Goal: Task Accomplishment & Management: Use online tool/utility

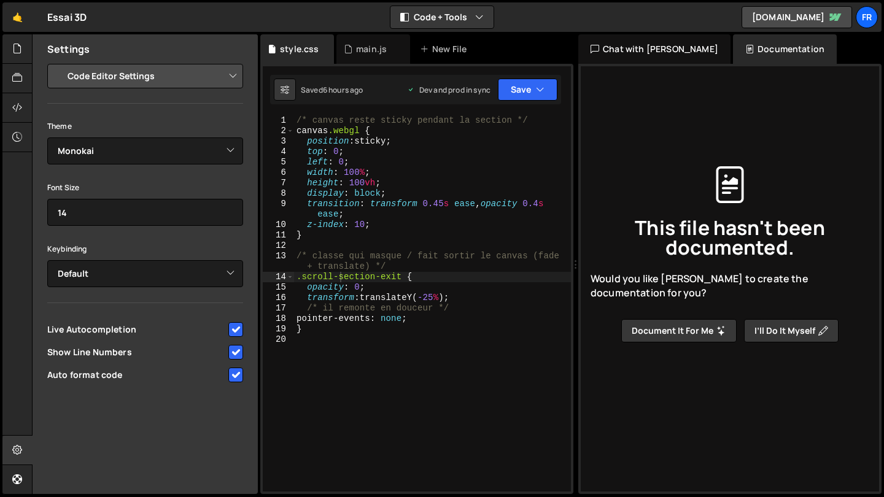
select select "editor"
select select "ace/theme/monokai"
click at [357, 336] on div "/* canvas reste sticky pendant la section */ canvas .webgl { position : sticky …" at bounding box center [432, 313] width 277 height 397
type textarea "}"
click at [378, 51] on div "main.js" at bounding box center [371, 49] width 31 height 12
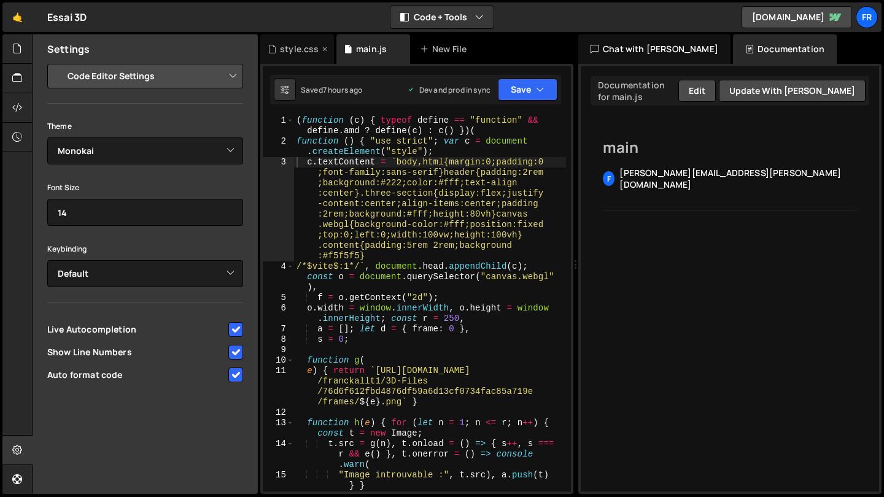
click at [308, 58] on div "style.css" at bounding box center [297, 48] width 74 height 29
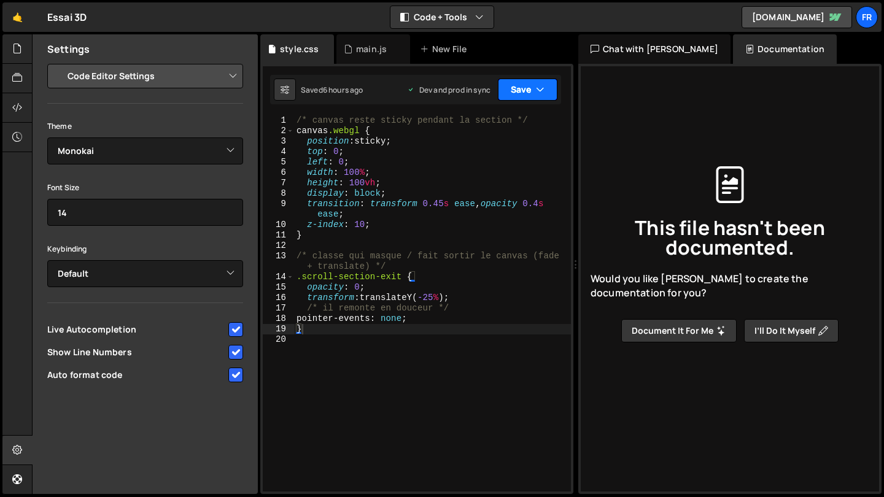
click at [523, 98] on button "Save" at bounding box center [528, 90] width 60 height 22
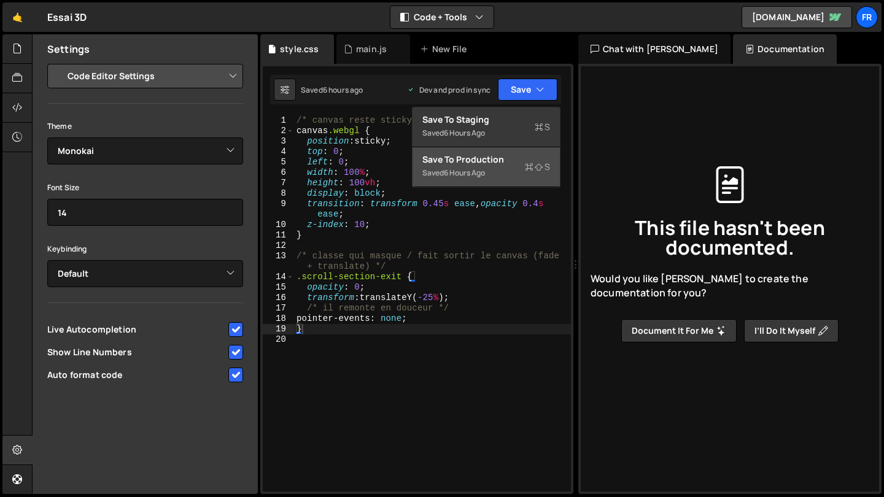
click at [497, 169] on div "Saved 6 hours ago" at bounding box center [486, 173] width 128 height 15
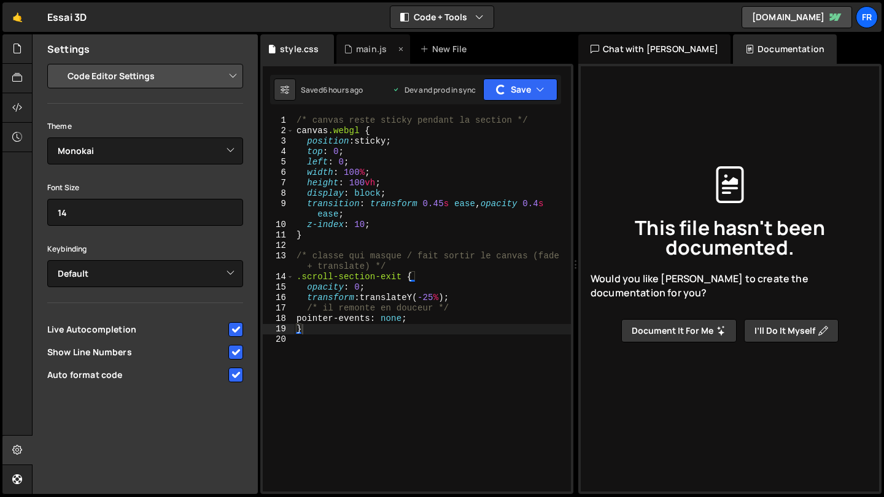
click at [348, 44] on icon at bounding box center [348, 49] width 9 height 12
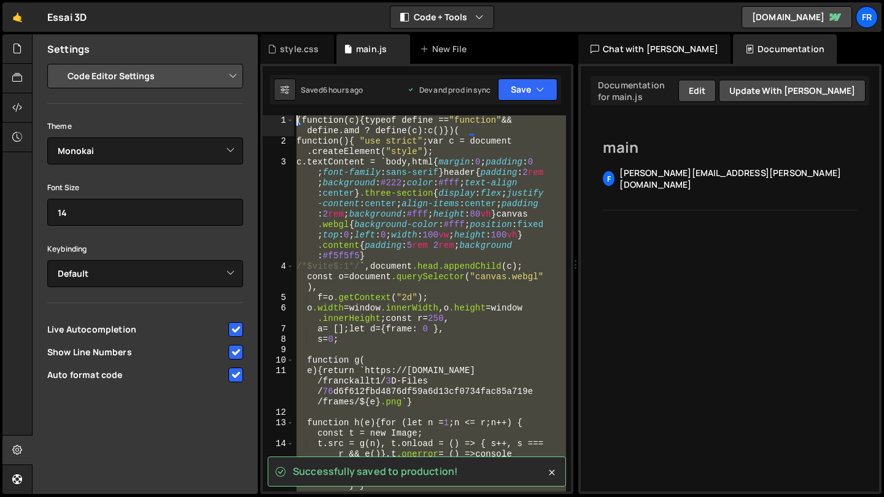
drag, startPoint x: 434, startPoint y: 318, endPoint x: 255, endPoint y: -26, distance: 388.0
click at [255, 0] on html "Projects [GEOGRAPHIC_DATA] Blog Fr Projects Your Teams Account Upgrade Logout" at bounding box center [442, 248] width 884 height 497
type textarea "(function (c) { typeof define == "function" && define.amd ? define(c) : c() })(…"
paste textarea
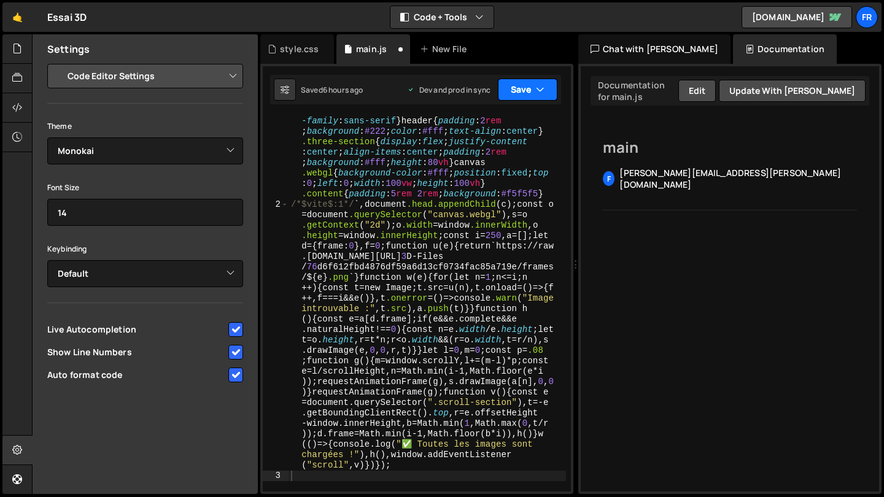
click at [541, 83] on icon "button" at bounding box center [540, 89] width 9 height 12
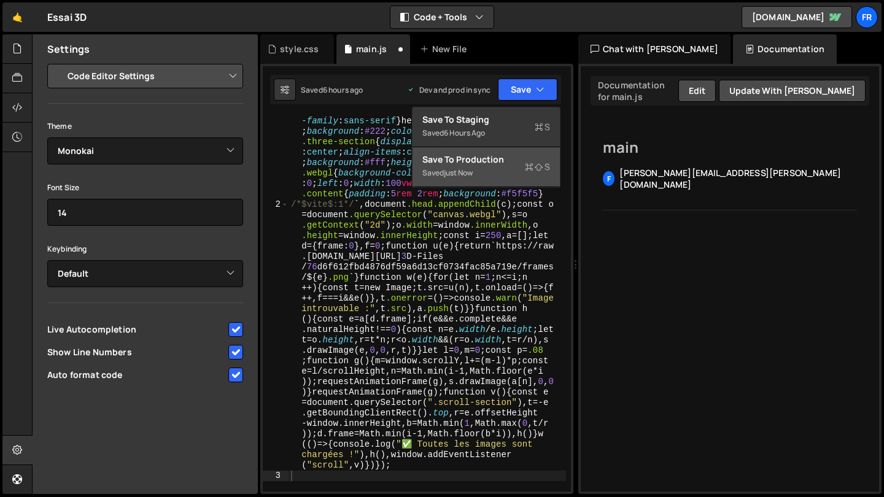
click at [522, 169] on div "Saved just now" at bounding box center [486, 173] width 128 height 15
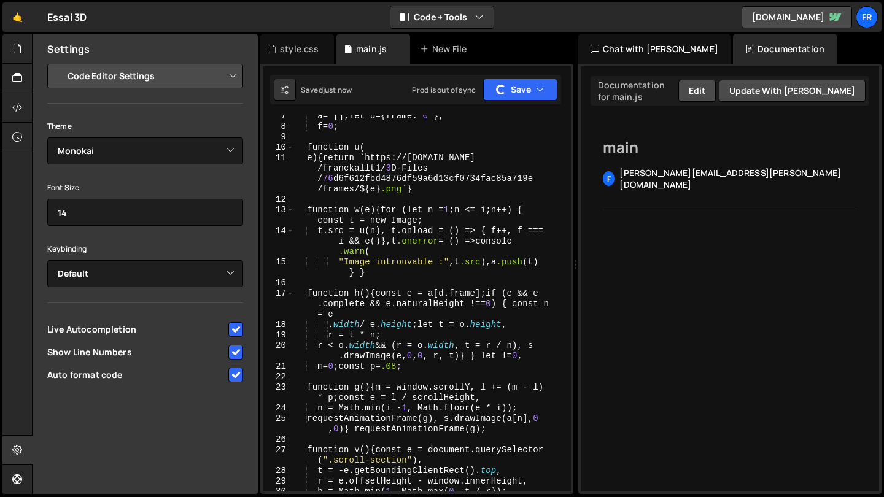
scroll to position [0, 0]
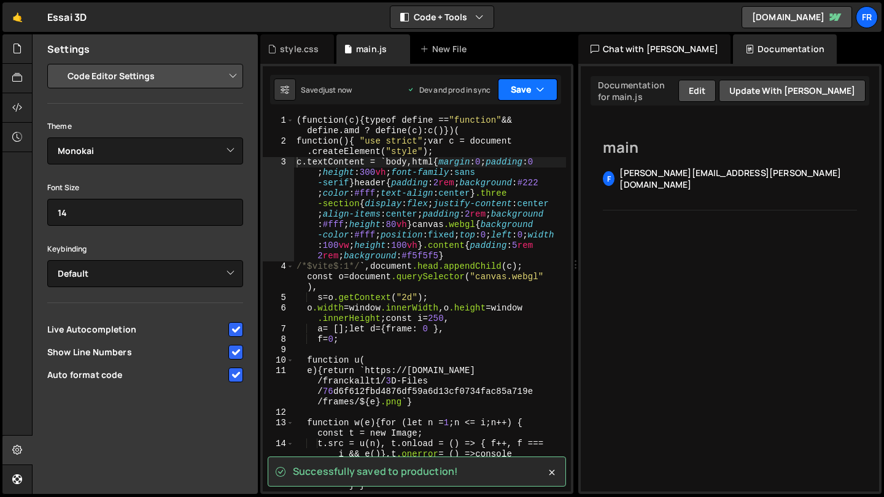
click at [524, 89] on button "Save" at bounding box center [528, 90] width 60 height 22
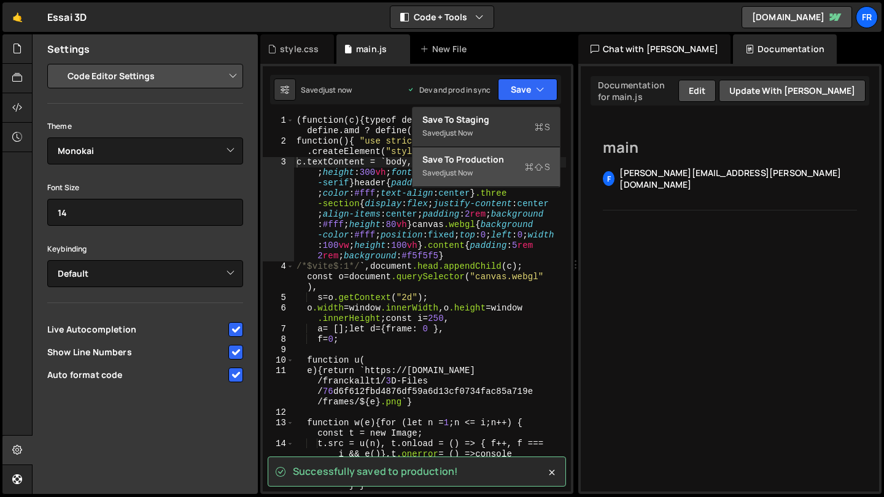
click at [513, 158] on div "Save to Production S" at bounding box center [486, 159] width 128 height 12
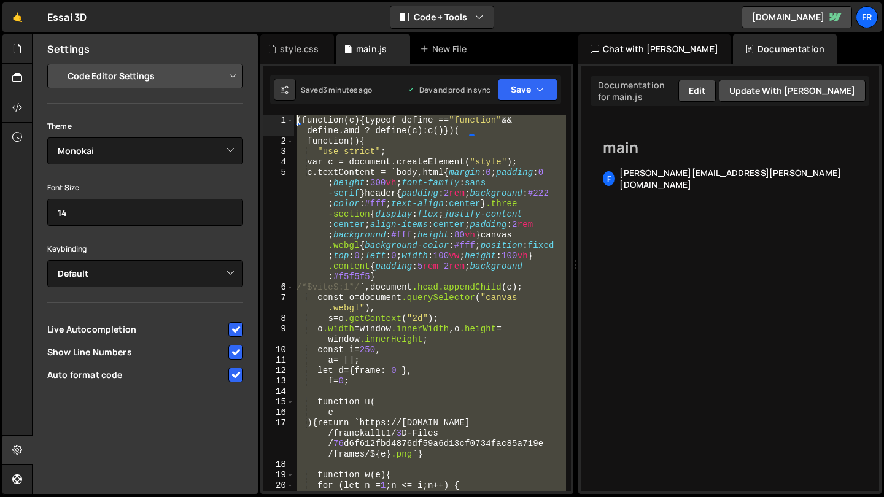
drag, startPoint x: 342, startPoint y: 324, endPoint x: 252, endPoint y: -55, distance: 389.4
click at [252, 0] on html "Projects [GEOGRAPHIC_DATA] Blog Fr Projects Your Teams Account Upgrade Logout" at bounding box center [442, 248] width 884 height 497
type textarea "(function (c) { typeof define == "function" && define.amd ? define(c) : c() })(…"
paste textarea
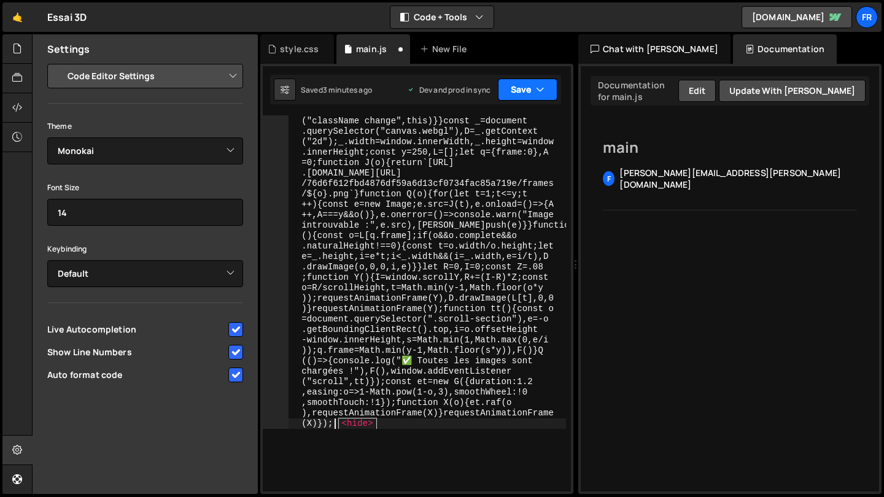
scroll to position [2921, 0]
click at [524, 96] on button "Save" at bounding box center [528, 90] width 60 height 22
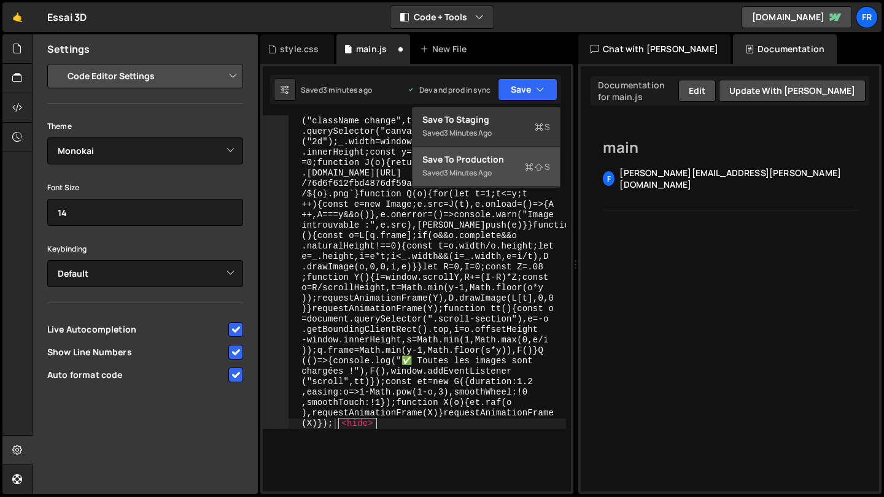
click at [495, 182] on button "Save to Production S Saved 3 minutes ago" at bounding box center [486, 167] width 147 height 40
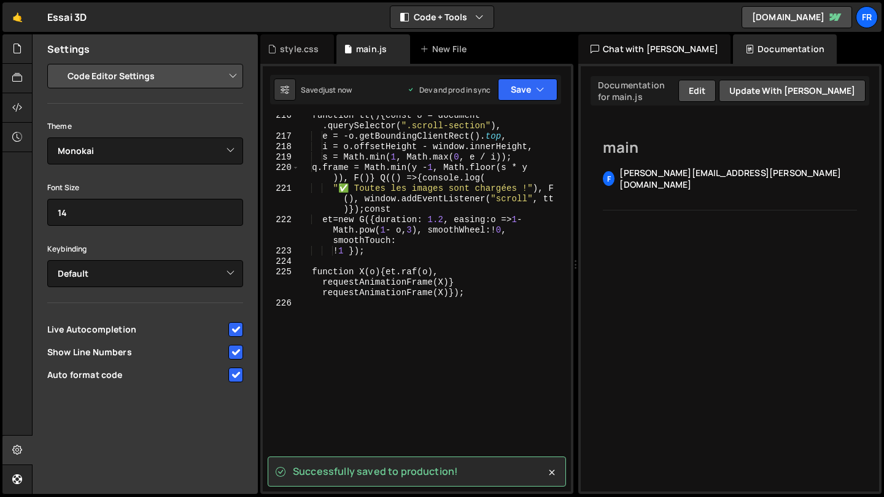
scroll to position [5713, 0]
click at [543, 85] on icon "button" at bounding box center [540, 89] width 9 height 12
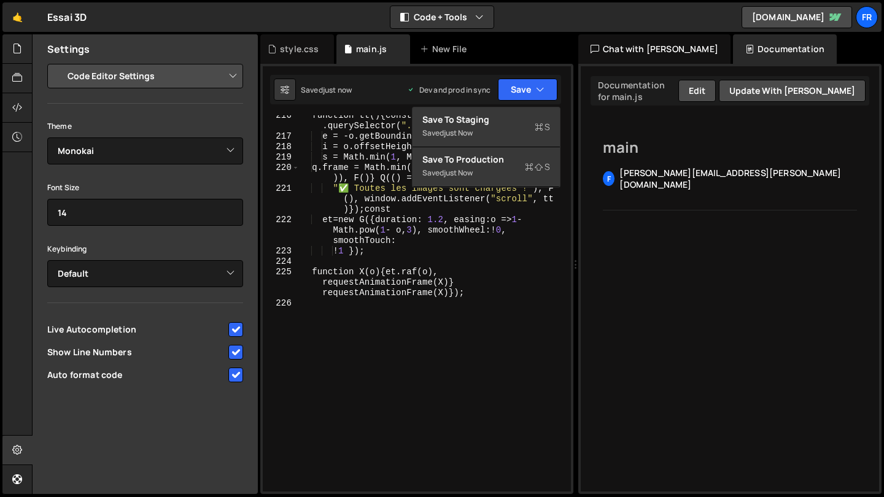
click at [403, 88] on div "Saved just now Dev and prod in sync Upgrade to Edit Save Save to Staging S Save…" at bounding box center [415, 89] width 291 height 29
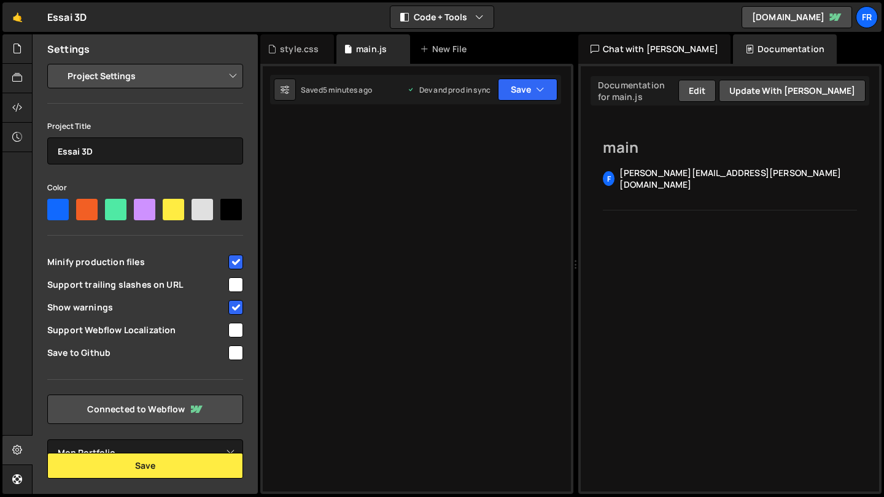
select select "68187396e74b0e7c5e4c5e66"
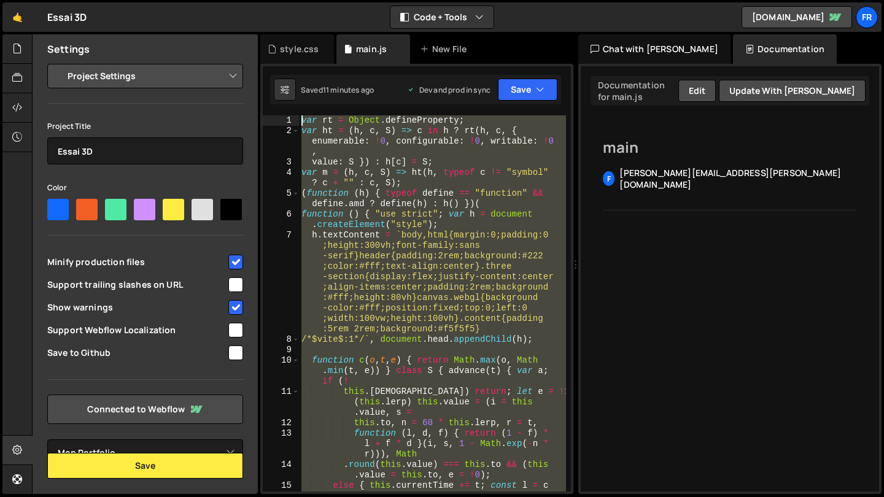
drag, startPoint x: 400, startPoint y: 336, endPoint x: 243, endPoint y: -55, distance: 421.4
click at [243, 0] on html "Projects [GEOGRAPHIC_DATA] Blog Fr Projects Your Teams Account Upgrade Logout" at bounding box center [442, 248] width 884 height 497
type textarea "var rt = Object.defineProperty; var ht = (h, c, S) => c in h ? rt(h, c, { enume…"
paste textarea
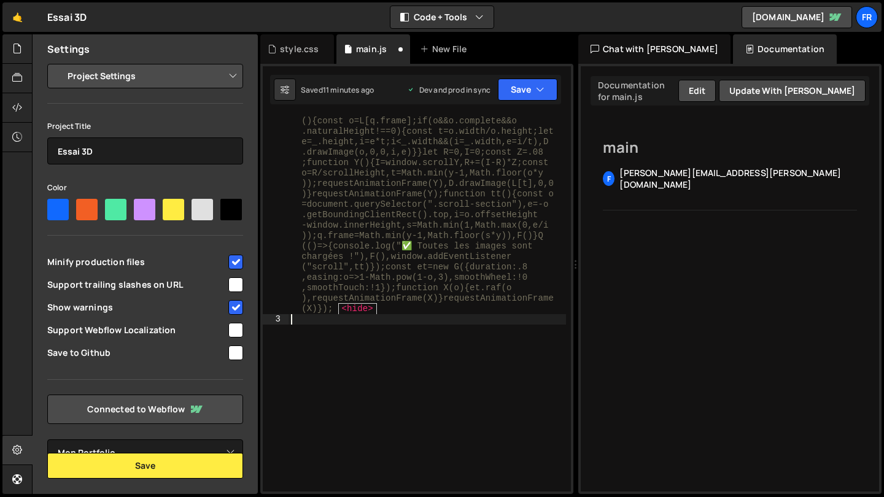
scroll to position [3036, 0]
click at [522, 86] on button "Save" at bounding box center [528, 90] width 60 height 22
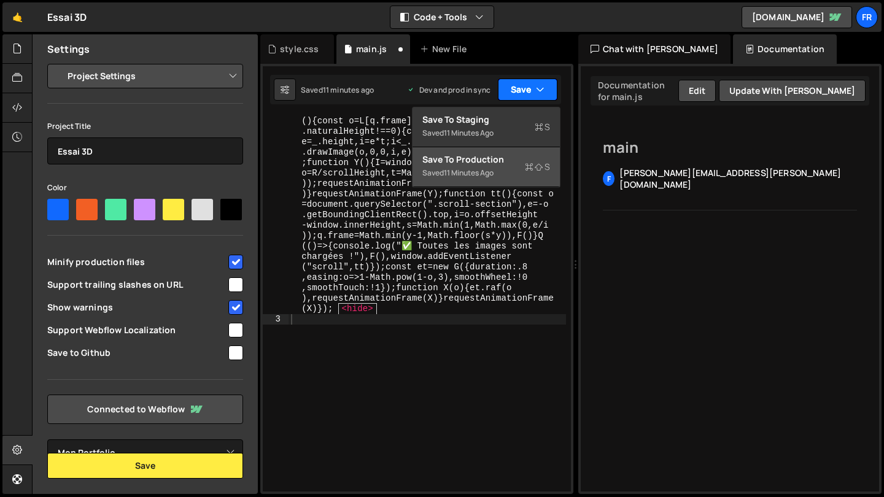
scroll to position [0, 0]
click at [508, 176] on div "Saved 11 minutes ago" at bounding box center [486, 173] width 128 height 15
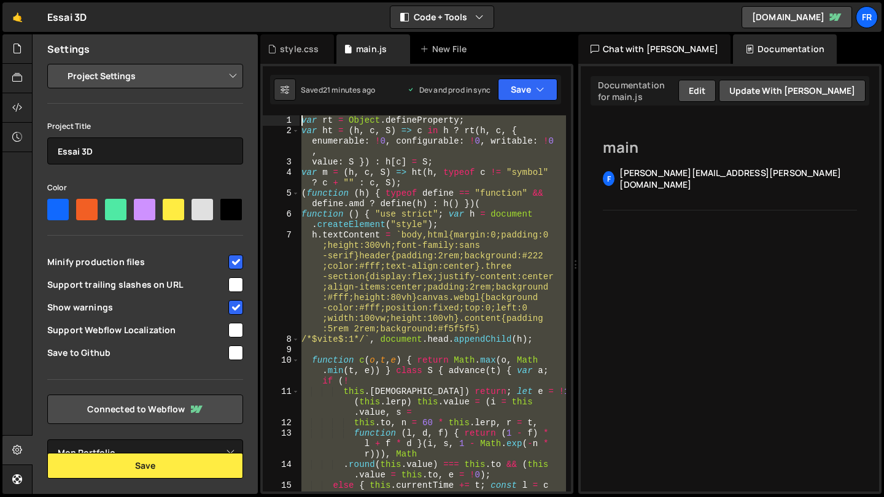
drag, startPoint x: 385, startPoint y: 338, endPoint x: 118, endPoint y: -55, distance: 475.0
click at [118, 0] on html "Projects [GEOGRAPHIC_DATA] Blog Fr Projects Your Teams Account Upgrade Logout" at bounding box center [442, 248] width 884 height 497
type textarea "var rt = Object.defineProperty; var ht = (h, c, S) => c in h ? rt(h, c, { enume…"
paste textarea
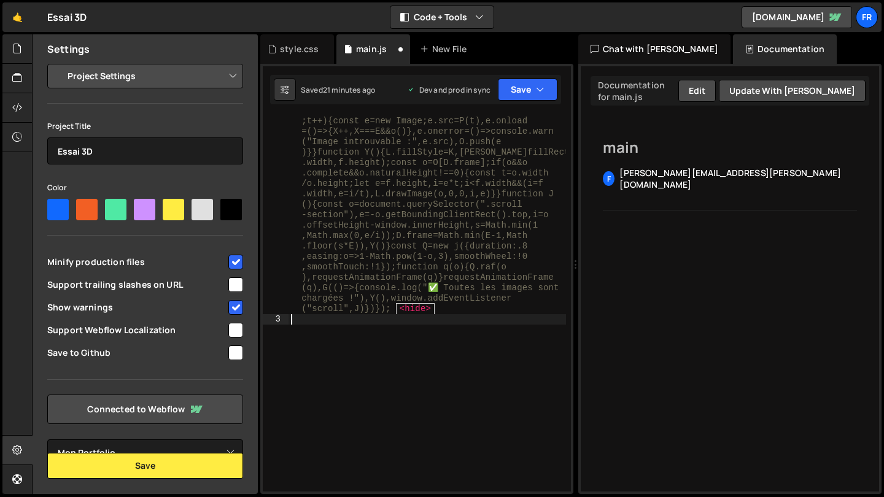
scroll to position [3005, 0]
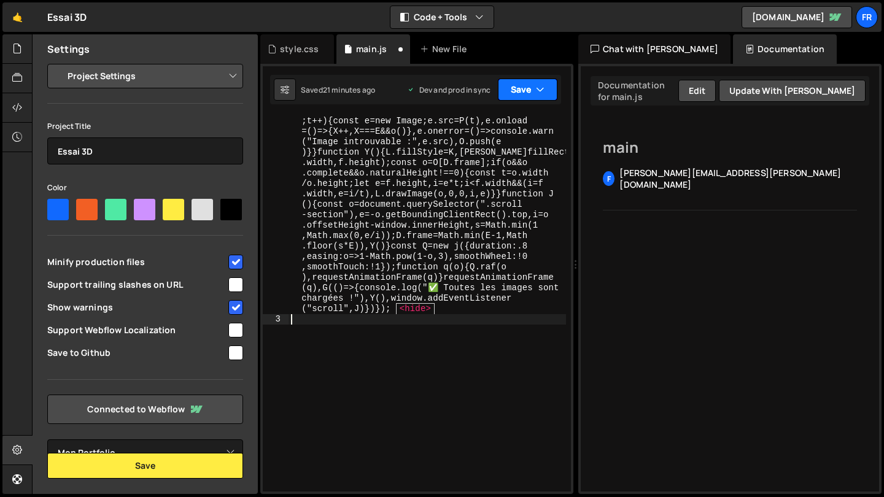
click at [515, 96] on button "Save" at bounding box center [528, 90] width 60 height 22
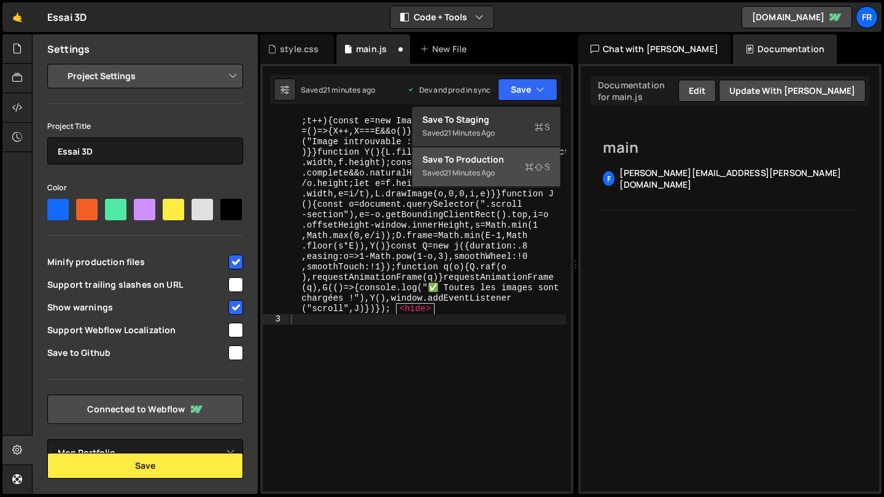
click at [500, 166] on div "Saved 21 minutes ago" at bounding box center [486, 173] width 128 height 15
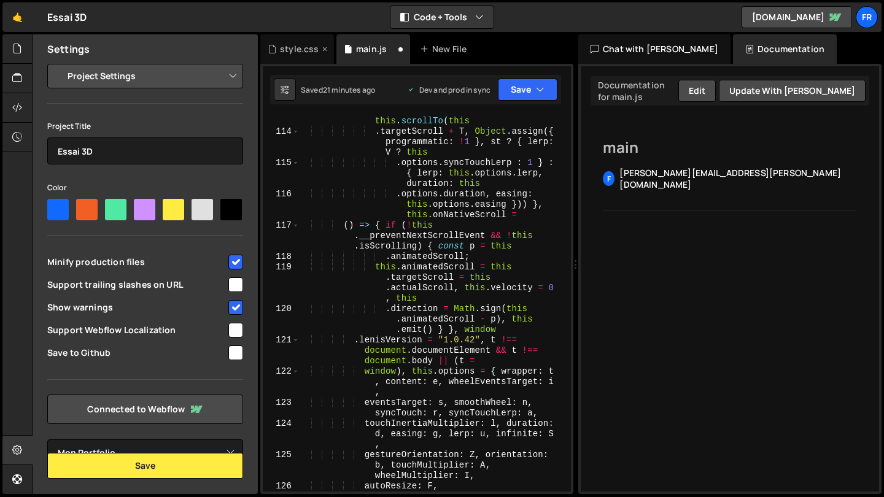
click at [290, 51] on div "style.css" at bounding box center [299, 49] width 39 height 12
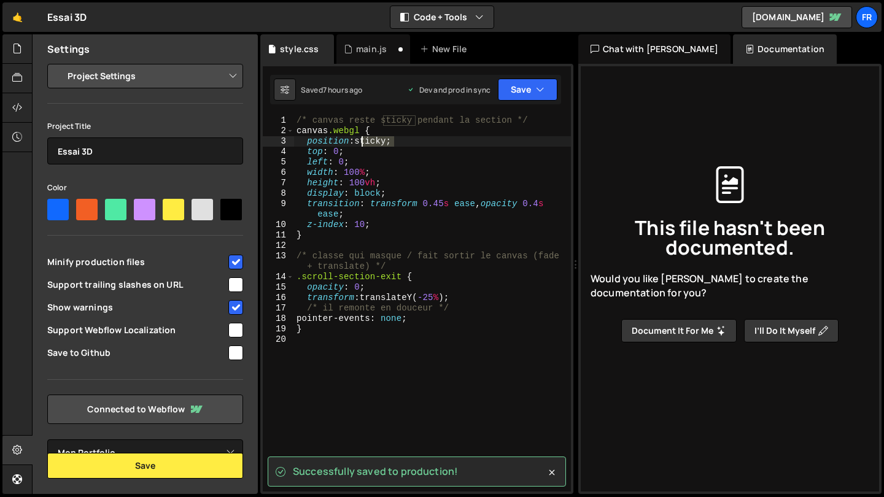
drag, startPoint x: 394, startPoint y: 145, endPoint x: 362, endPoint y: 145, distance: 31.9
click at [362, 145] on div "/* canvas reste sticky pendant la section */ canvas .webgl { position : sticky …" at bounding box center [432, 313] width 277 height 397
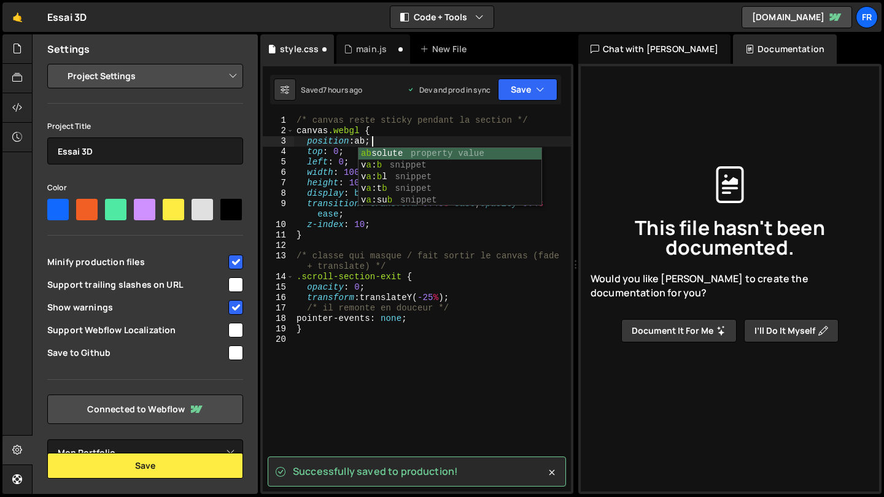
scroll to position [0, 6]
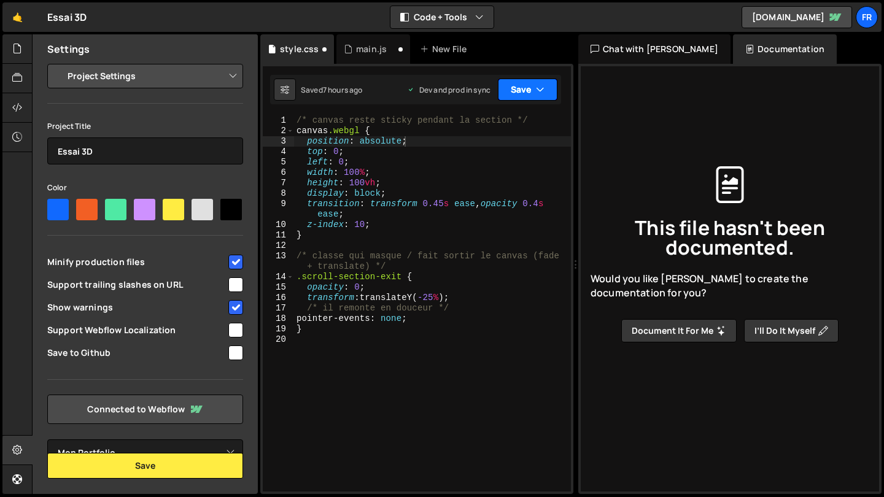
click at [533, 90] on button "Save" at bounding box center [528, 90] width 60 height 22
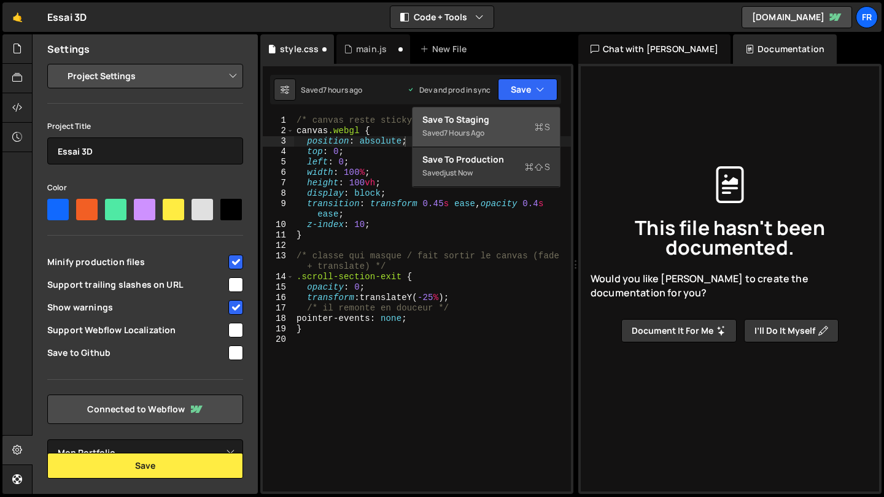
click at [509, 128] on div "Saved 7 hours ago" at bounding box center [486, 133] width 128 height 15
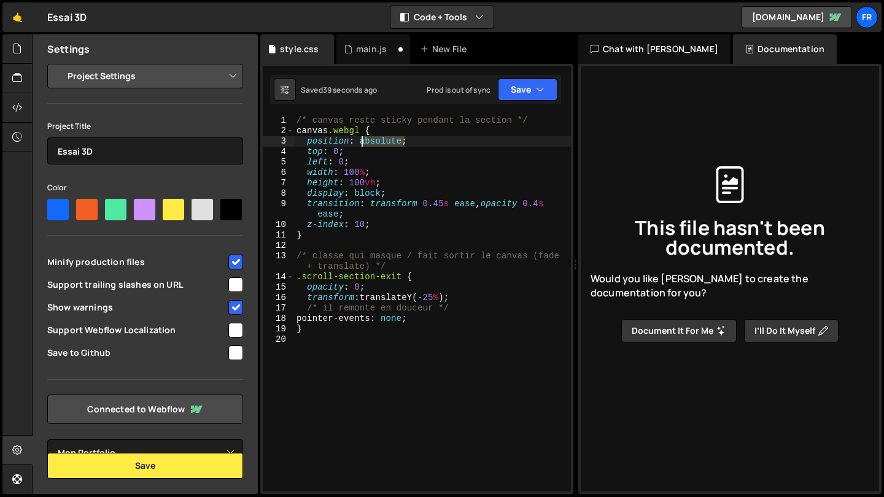
drag, startPoint x: 404, startPoint y: 143, endPoint x: 361, endPoint y: 143, distance: 43.0
click at [361, 143] on div "/* canvas reste sticky pendant la section */ canvas .webgl { position : absolut…" at bounding box center [432, 313] width 277 height 397
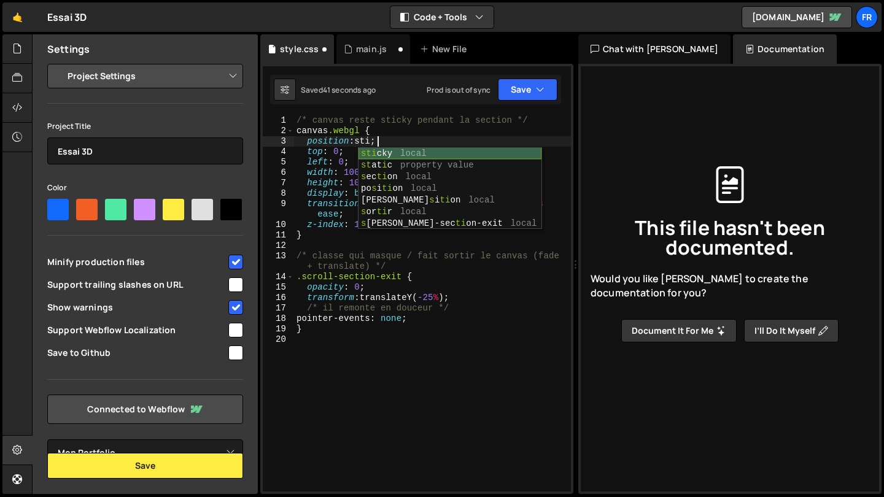
click at [372, 155] on div "sti cky local st at i c property value s ec ti on local po s i ti on local [PER…" at bounding box center [450, 200] width 183 height 105
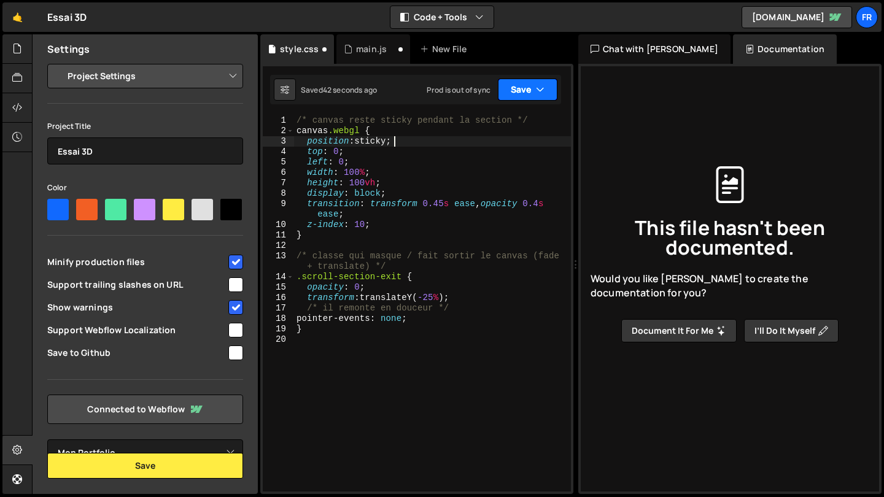
click at [529, 99] on button "Save" at bounding box center [528, 90] width 60 height 22
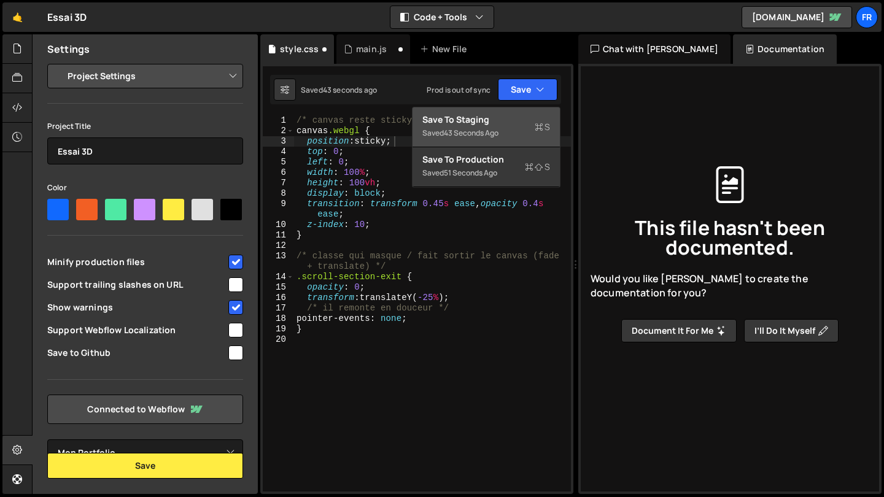
click at [513, 120] on div "Save to Staging S" at bounding box center [486, 120] width 128 height 12
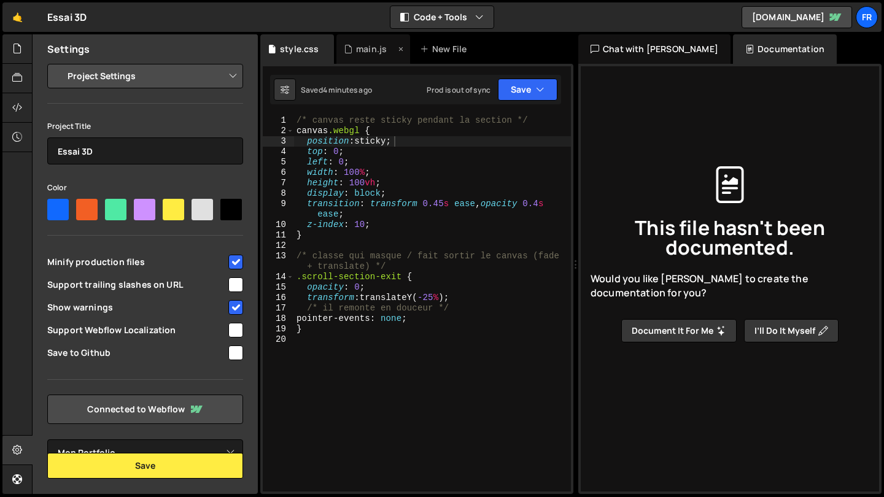
click at [366, 51] on div "main.js" at bounding box center [371, 49] width 31 height 12
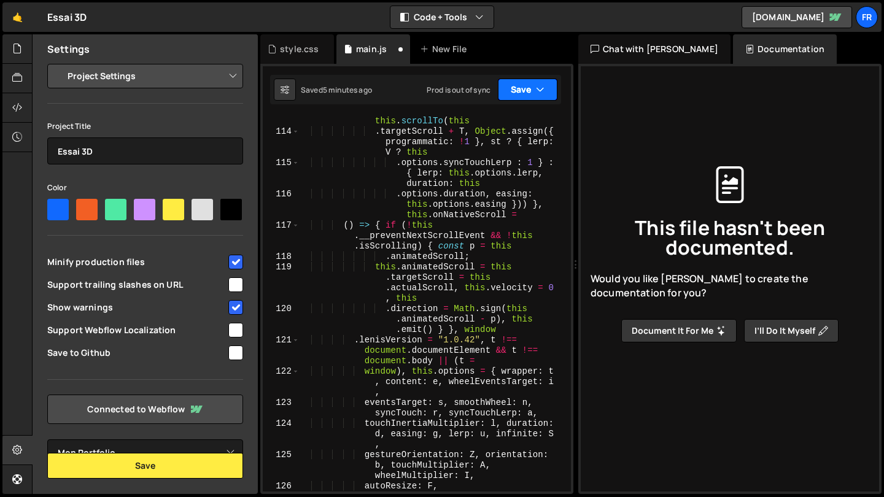
click at [530, 91] on button "Save" at bounding box center [528, 90] width 60 height 22
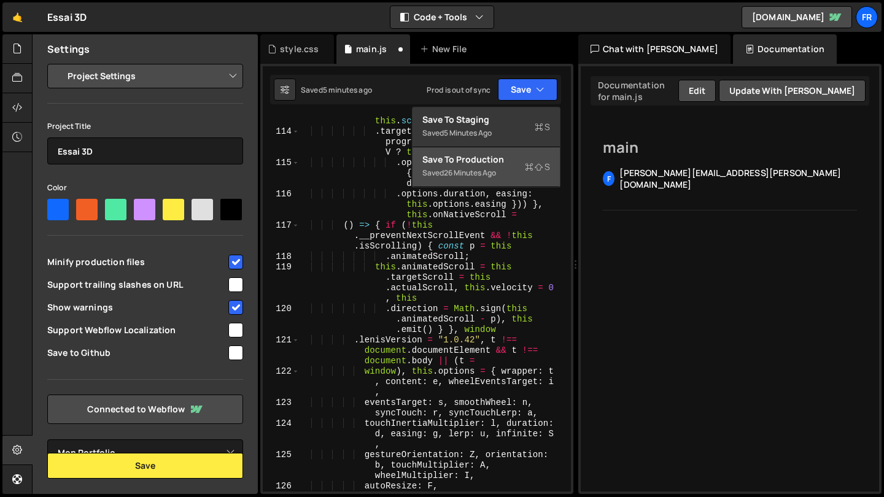
click at [505, 168] on div "Saved 26 minutes ago" at bounding box center [486, 173] width 128 height 15
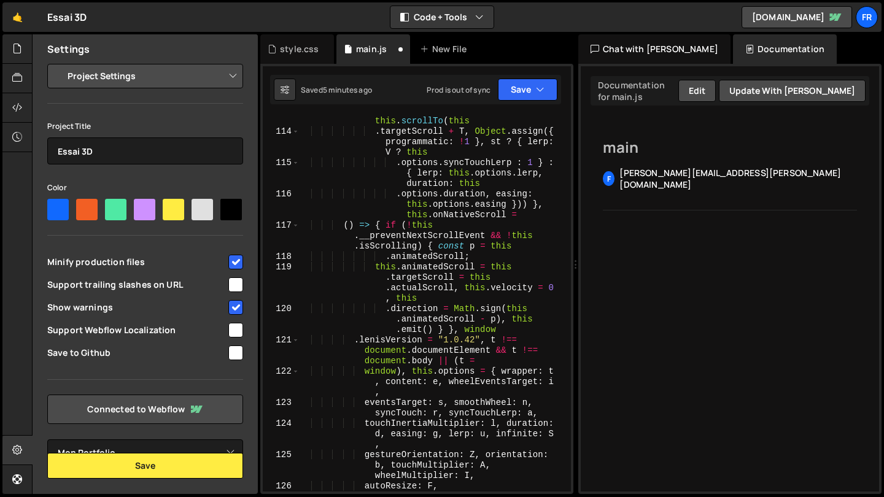
scroll to position [0, 0]
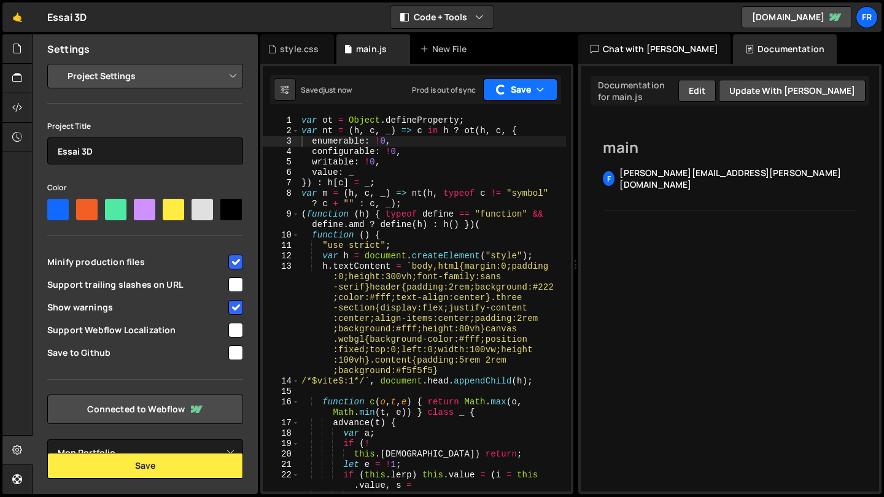
click at [530, 90] on button "Save" at bounding box center [520, 90] width 74 height 22
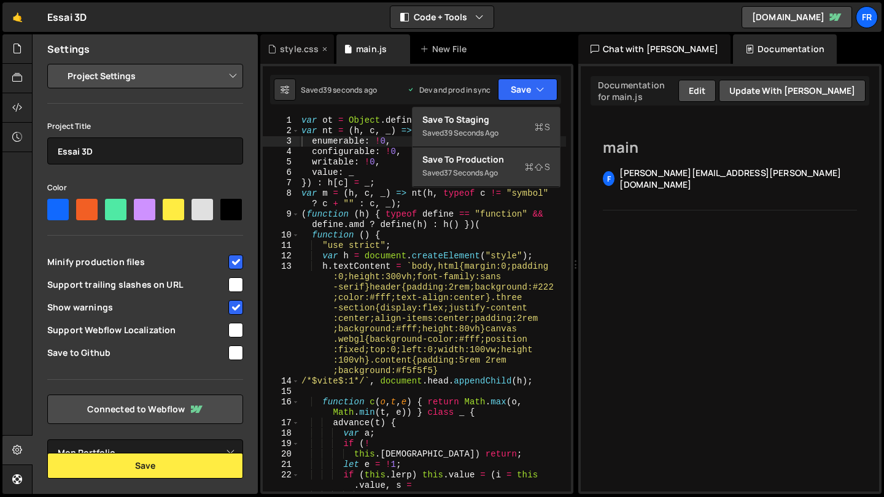
click at [292, 51] on div "style.css" at bounding box center [299, 49] width 39 height 12
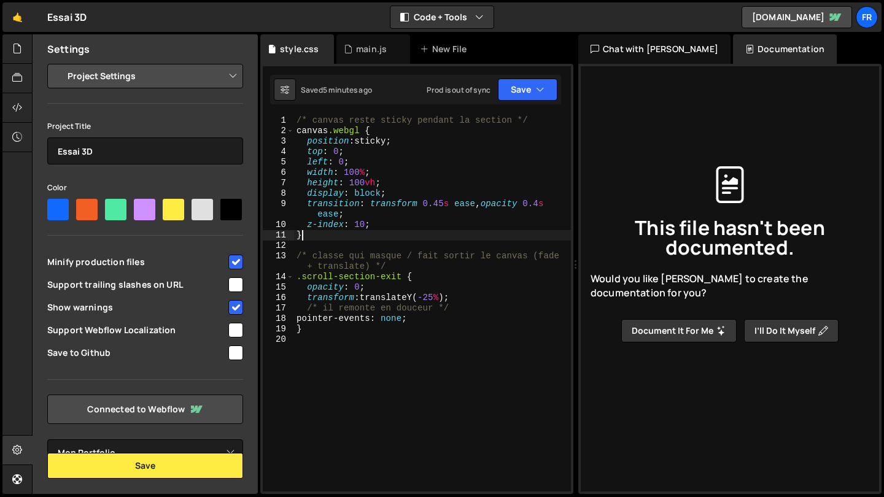
click at [325, 234] on div "/* canvas reste sticky pendant la section */ canvas .webgl { position : sticky …" at bounding box center [432, 313] width 277 height 397
click at [399, 192] on div "/* canvas reste sticky pendant la section */ canvas .webgl { position : sticky …" at bounding box center [432, 313] width 277 height 397
type textarea "display: block;"
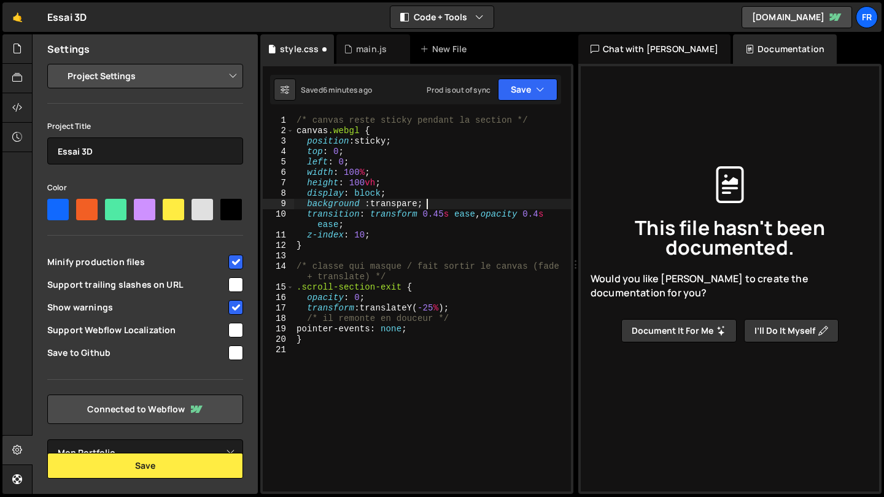
scroll to position [0, 10]
type textarea "background: transparent;"
click at [533, 87] on button "Save" at bounding box center [528, 90] width 60 height 22
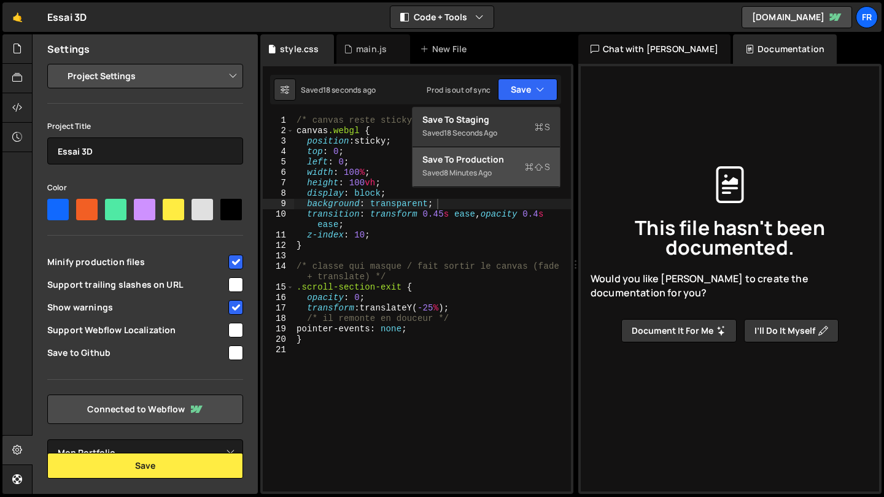
click at [514, 155] on div "Save to Production S" at bounding box center [486, 159] width 128 height 12
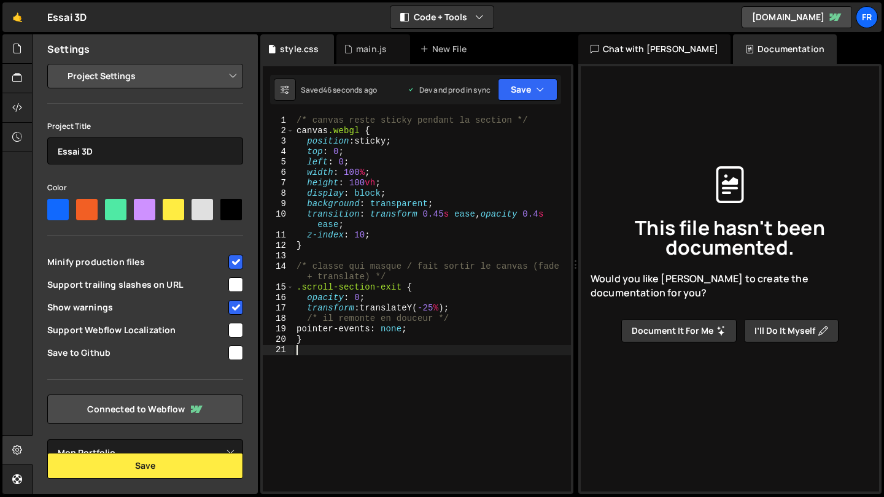
scroll to position [0, 0]
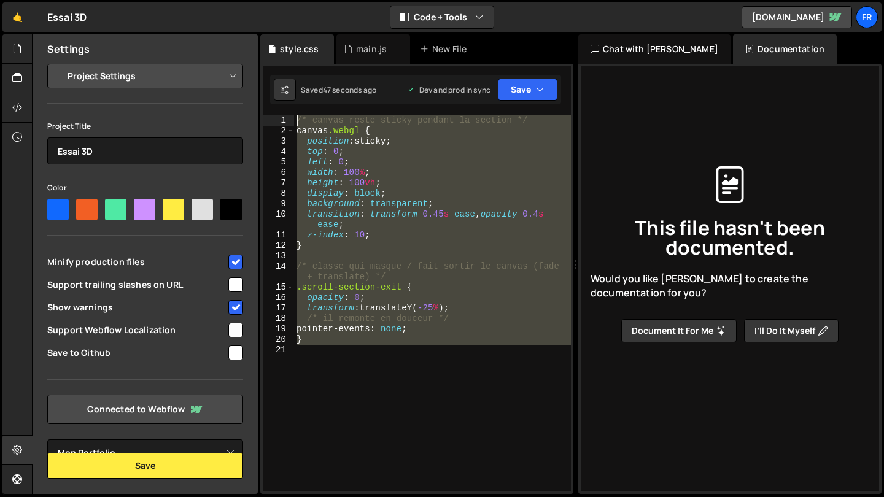
drag, startPoint x: 363, startPoint y: 350, endPoint x: 219, endPoint y: 55, distance: 328.3
click at [219, 55] on div "Files New File Javascript files 0 main.js 0 CSS files style.css 0 Copy share li…" at bounding box center [458, 264] width 852 height 460
click at [409, 344] on div "/* canvas reste sticky pendant la section */ canvas .webgl { position : sticky …" at bounding box center [432, 303] width 277 height 376
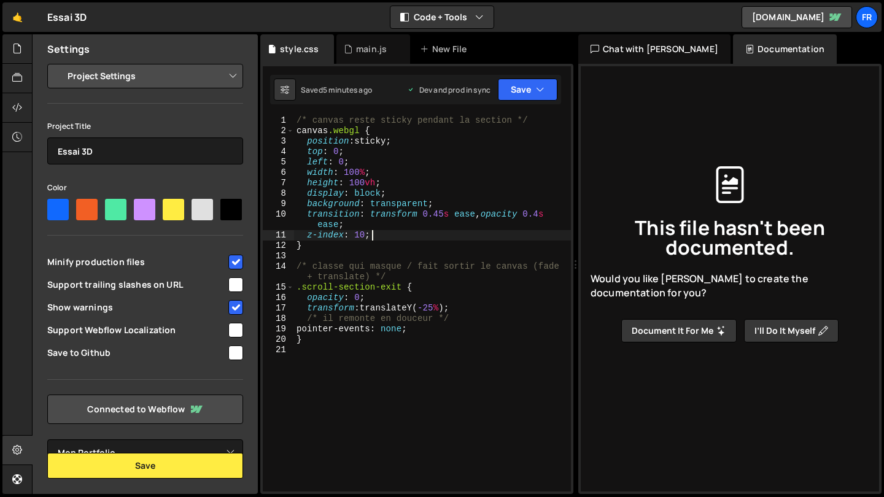
click at [381, 234] on div "/* canvas reste sticky pendant la section */ canvas .webgl { position : sticky …" at bounding box center [432, 313] width 277 height 397
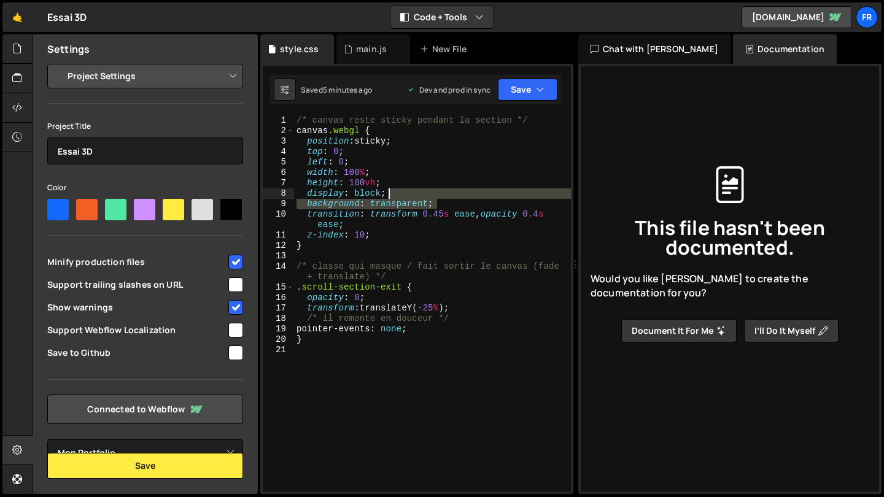
drag, startPoint x: 438, startPoint y: 206, endPoint x: 406, endPoint y: 193, distance: 34.4
click at [406, 193] on div "/* canvas reste sticky pendant la section */ canvas .webgl { position : sticky …" at bounding box center [432, 313] width 277 height 397
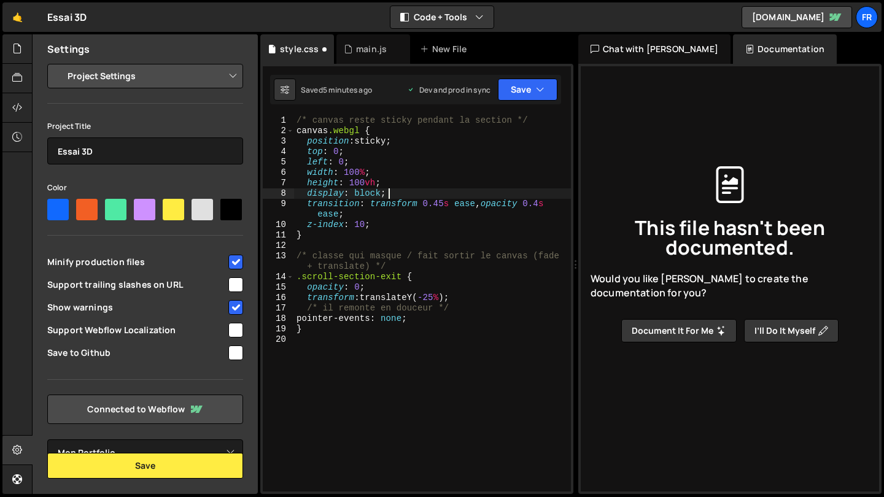
paste textarea "[URL][PERSON_NAME][DOMAIN_NAME]"
type textarea "display: block;"
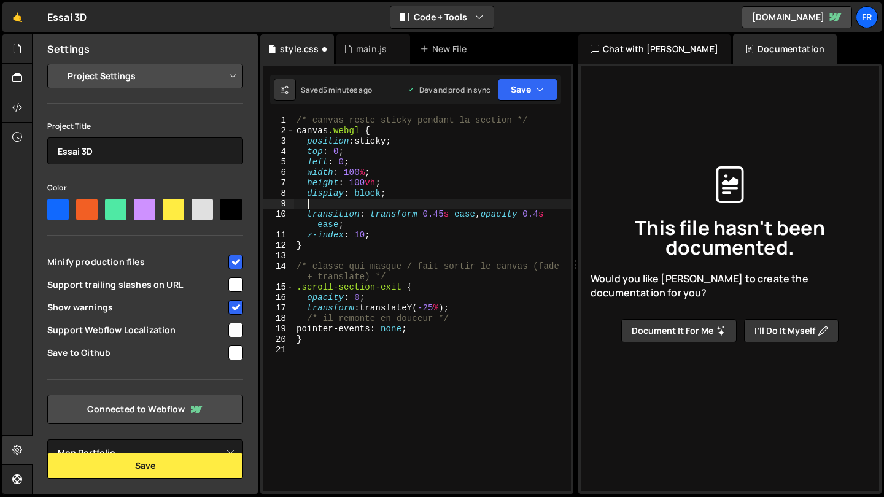
paste textarea "background-color: #ffffff !important;"
type textarea "background-color: #ffffff !important;"
click at [540, 86] on icon "button" at bounding box center [540, 89] width 9 height 12
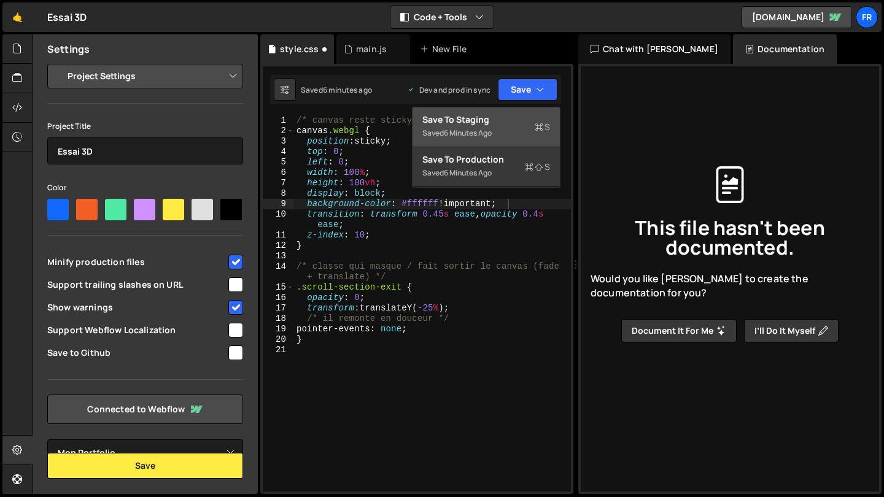
click at [494, 115] on div "Save to Staging S" at bounding box center [486, 120] width 128 height 12
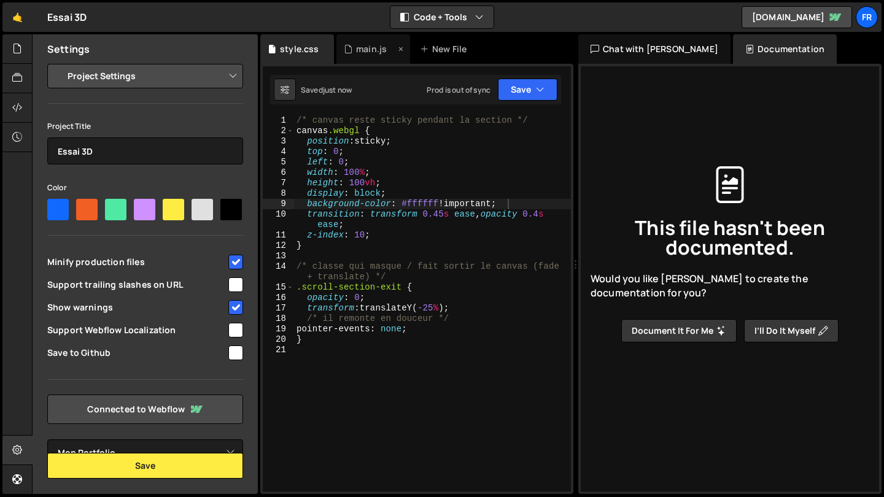
click at [387, 56] on div "main.js" at bounding box center [373, 48] width 74 height 29
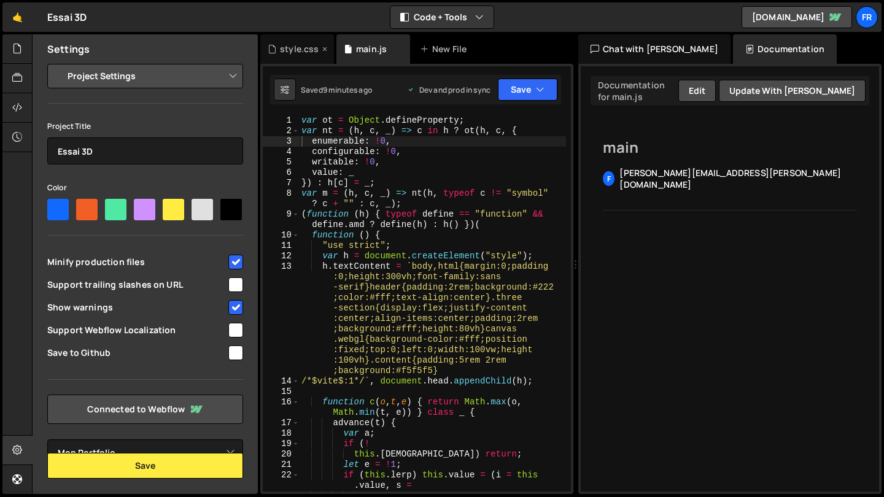
click at [298, 56] on div "style.css" at bounding box center [297, 48] width 74 height 29
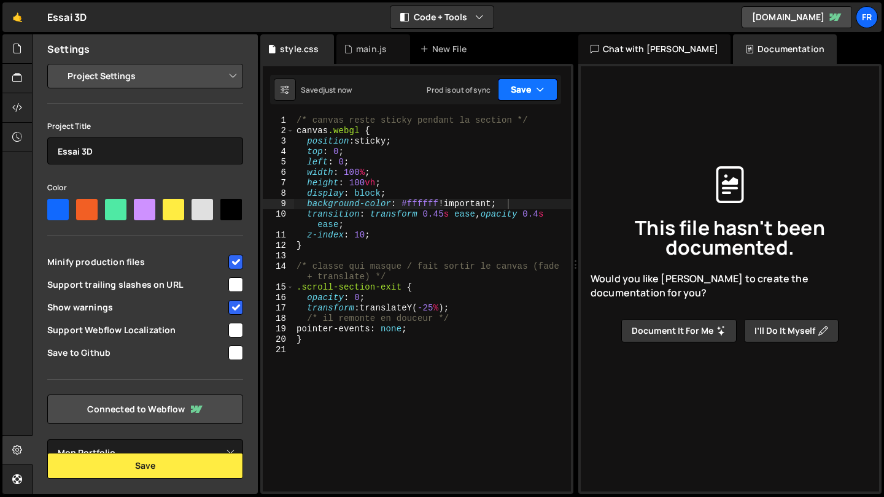
click at [529, 91] on button "Save" at bounding box center [528, 90] width 60 height 22
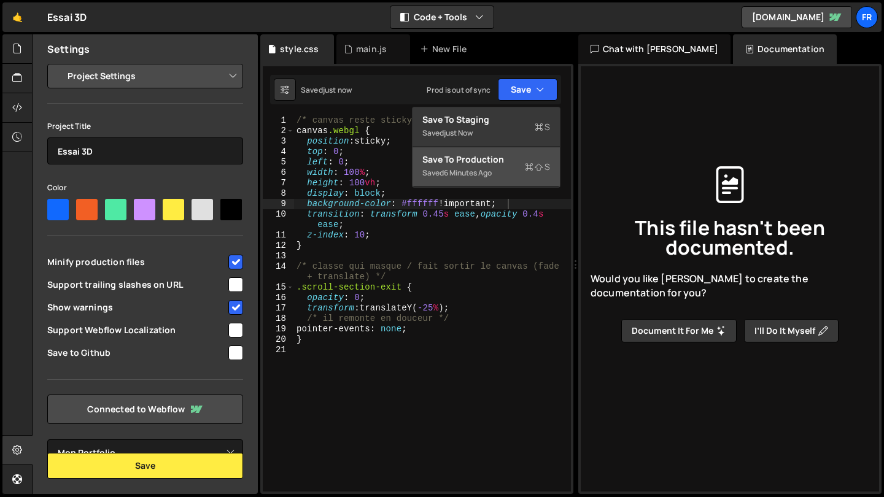
click at [489, 165] on div "Save to Production S" at bounding box center [486, 159] width 128 height 12
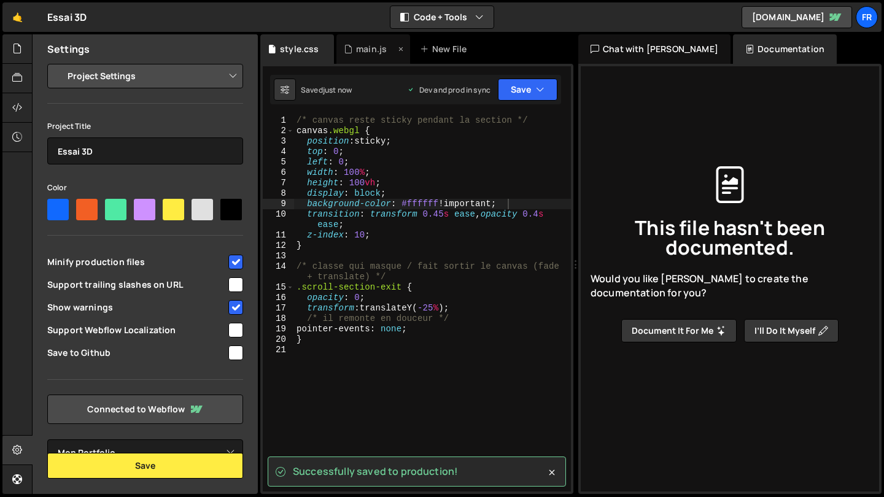
click at [371, 56] on div "main.js" at bounding box center [373, 48] width 74 height 29
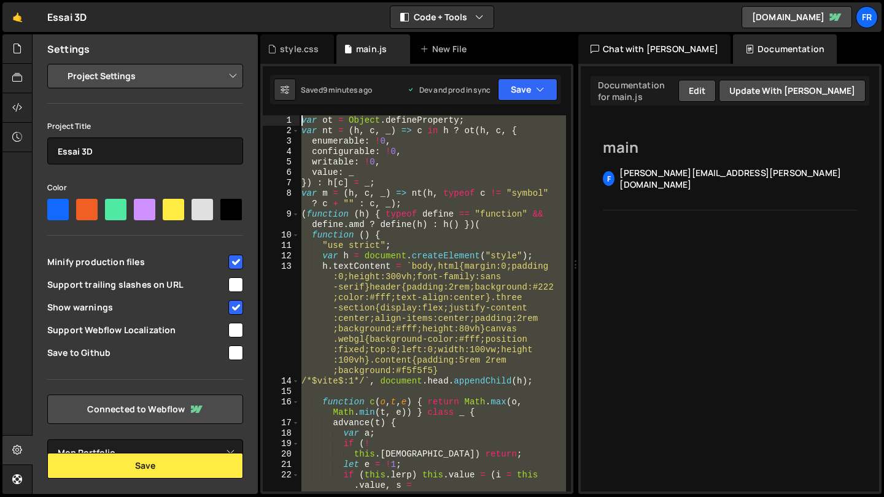
drag, startPoint x: 462, startPoint y: 368, endPoint x: 0, endPoint y: -55, distance: 626.6
click at [0, 0] on html "Projects [GEOGRAPHIC_DATA] Blog Fr Projects Your Teams Account Upgrade Logout" at bounding box center [442, 248] width 884 height 497
type textarea "var ot = Object.defineProperty; var nt = (h, c, _) => c in h ? ot(h, c, {"
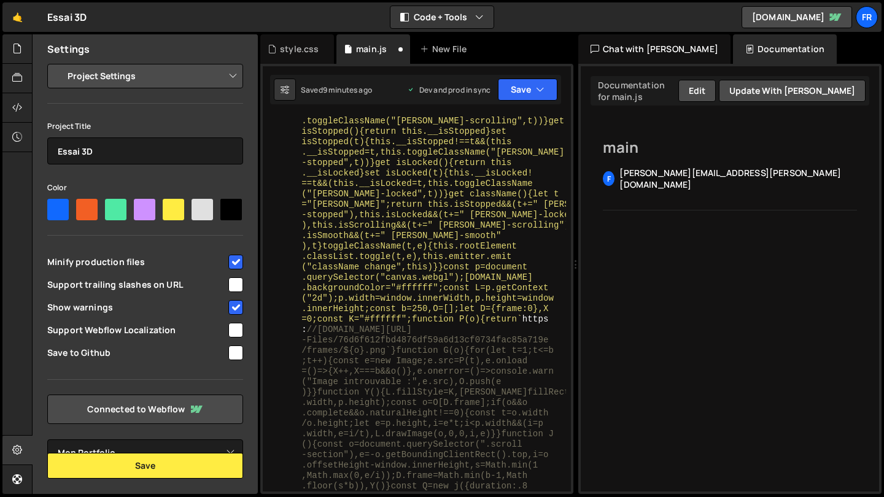
scroll to position [2775, 0]
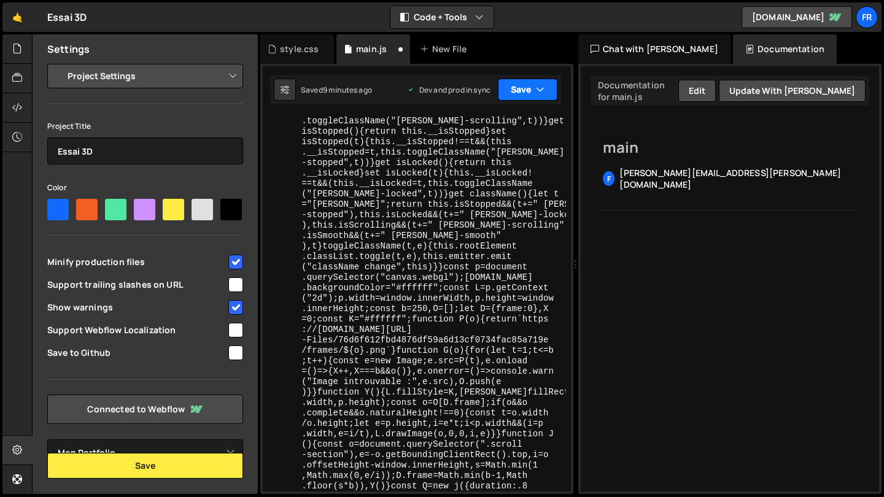
click at [535, 98] on button "Save" at bounding box center [528, 90] width 60 height 22
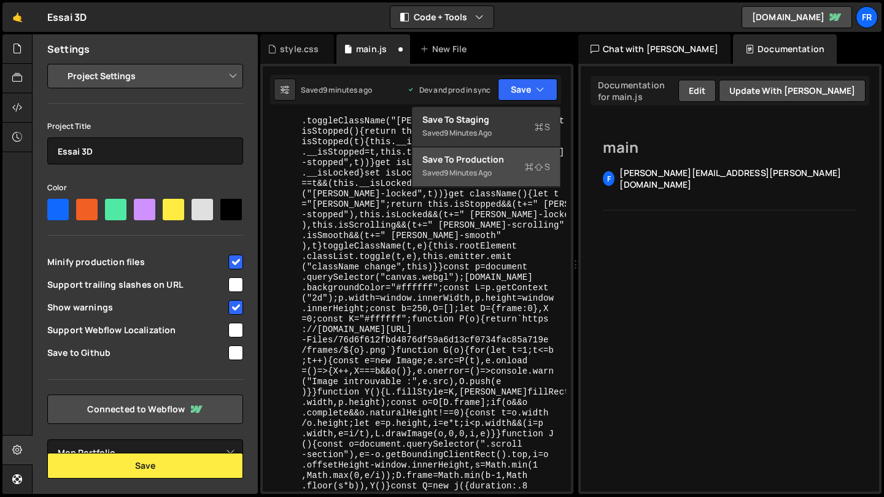
click at [519, 169] on div "Saved 9 minutes ago" at bounding box center [486, 173] width 128 height 15
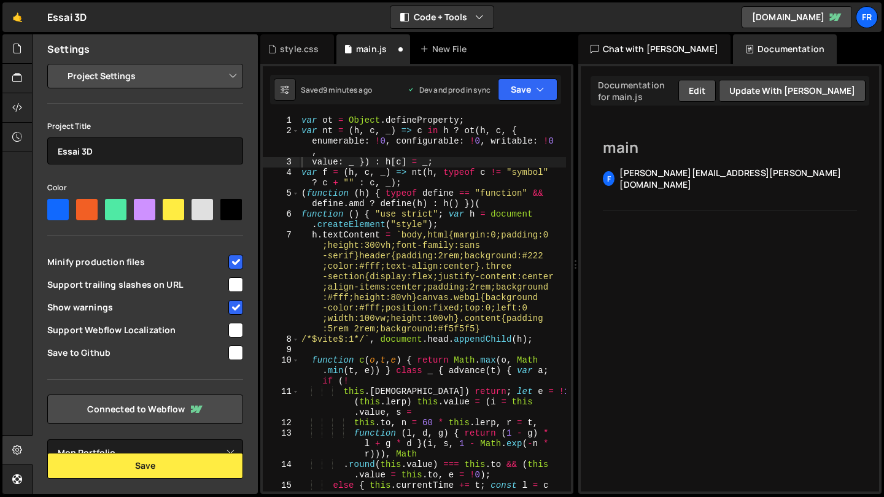
scroll to position [0, 0]
click at [292, 43] on div "style.css" at bounding box center [299, 49] width 39 height 12
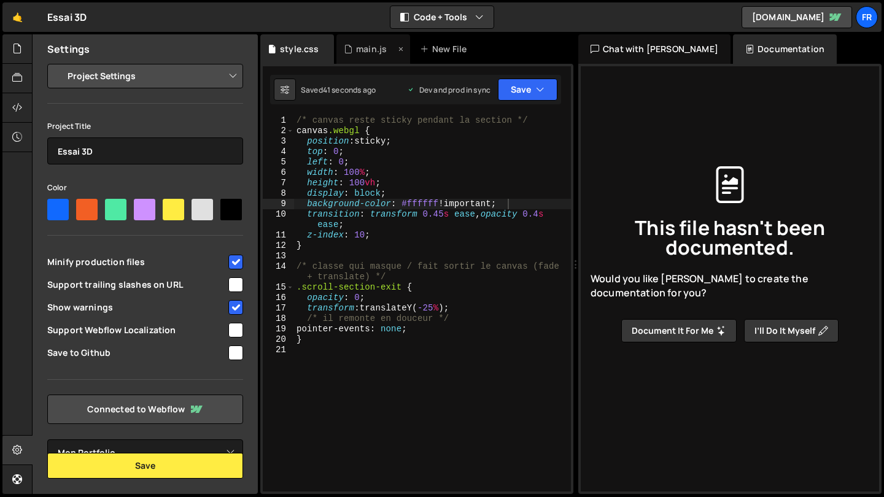
click at [354, 56] on div "main.js" at bounding box center [373, 48] width 74 height 29
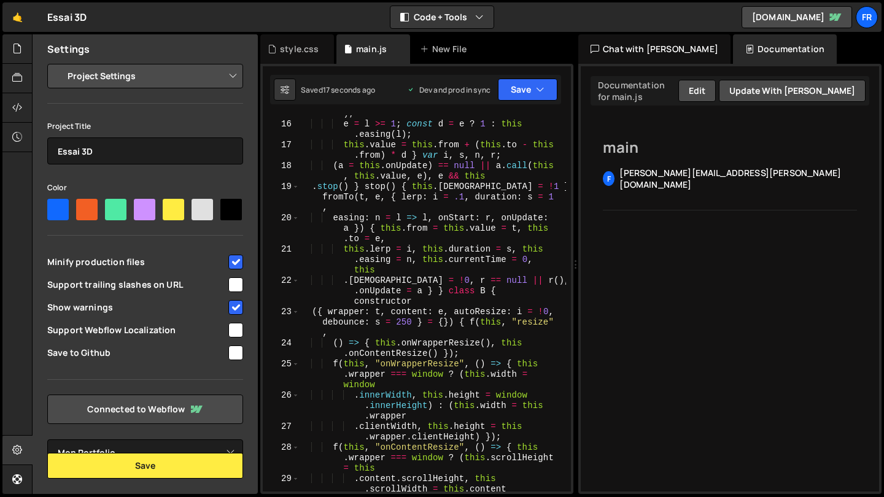
scroll to position [393, 0]
